Goal: Find specific page/section: Find specific page/section

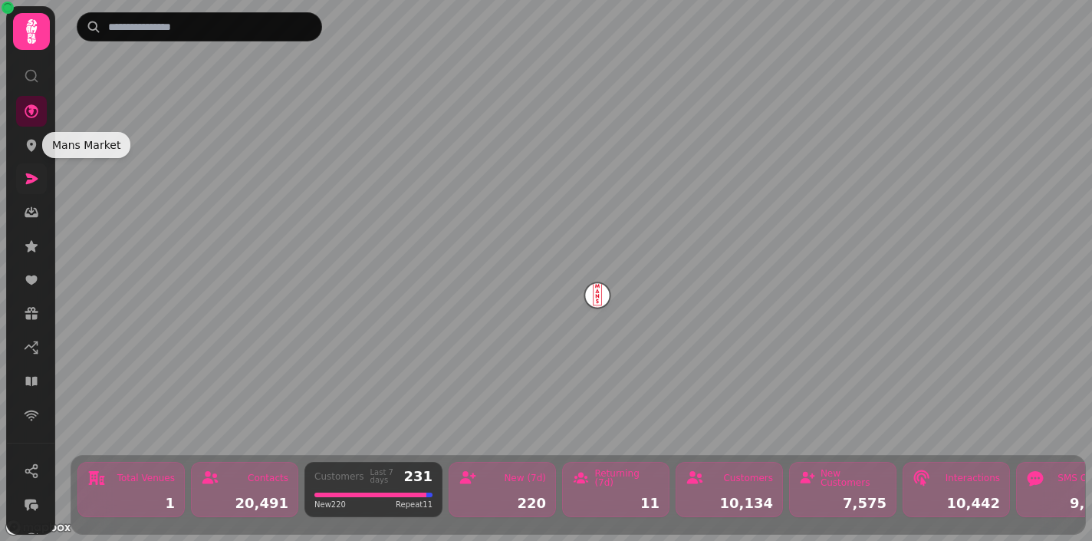
click at [38, 193] on link at bounding box center [31, 178] width 31 height 31
click at [36, 178] on icon at bounding box center [32, 178] width 12 height 11
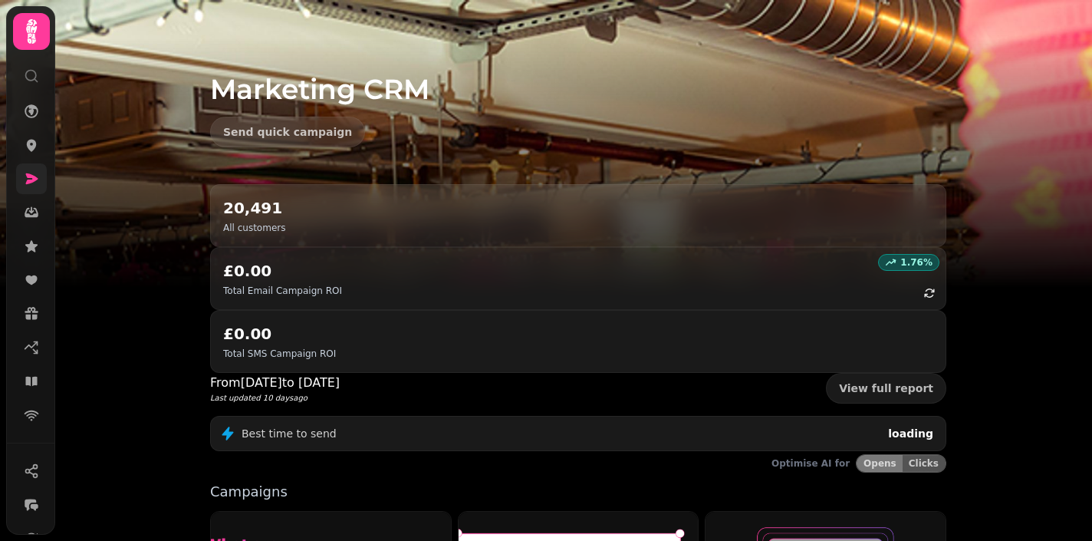
click at [32, 189] on link at bounding box center [31, 178] width 31 height 31
click at [35, 207] on icon at bounding box center [31, 212] width 15 height 15
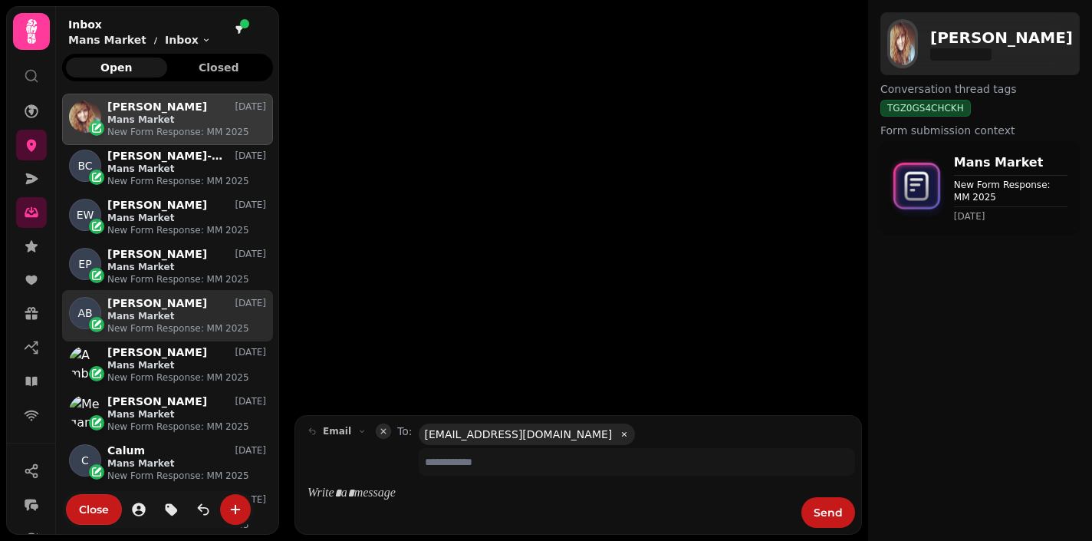
scroll to position [434, 211]
